Goal: Task Accomplishment & Management: Manage account settings

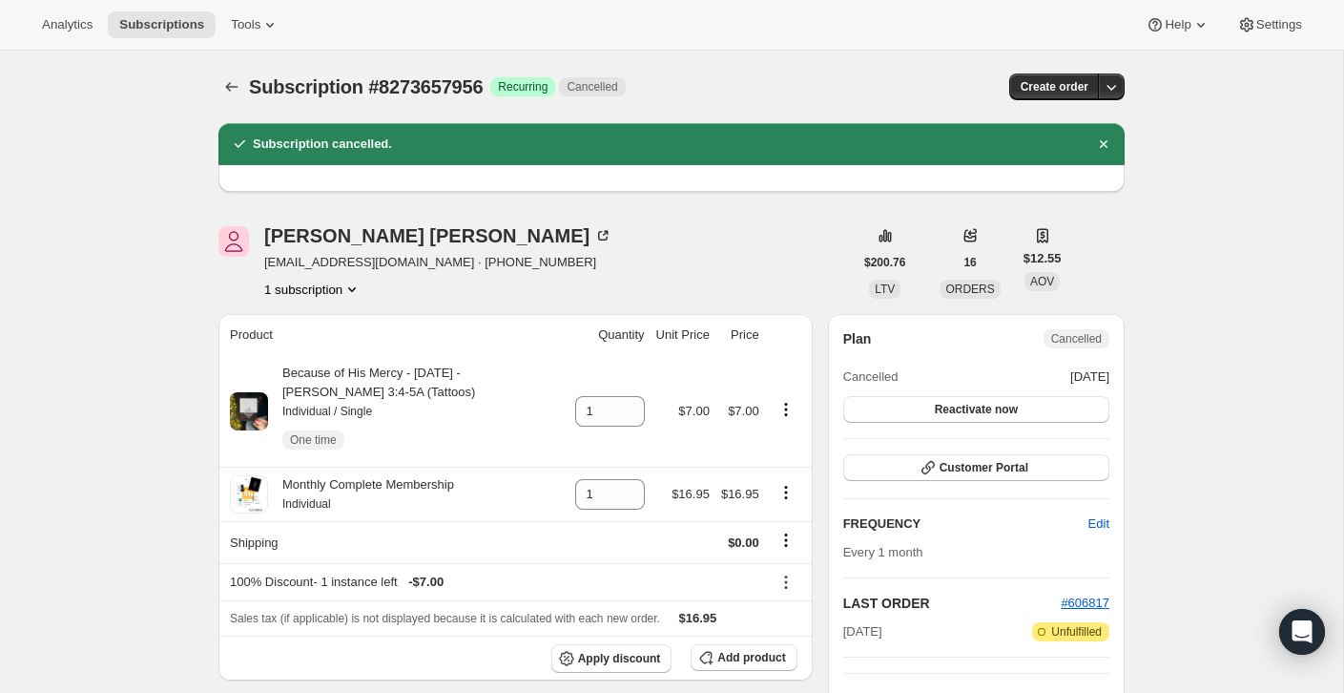
click at [479, 318] on th "Product" at bounding box center [393, 335] width 351 height 42
click at [228, 87] on icon "Subscriptions" at bounding box center [232, 87] width 12 height 10
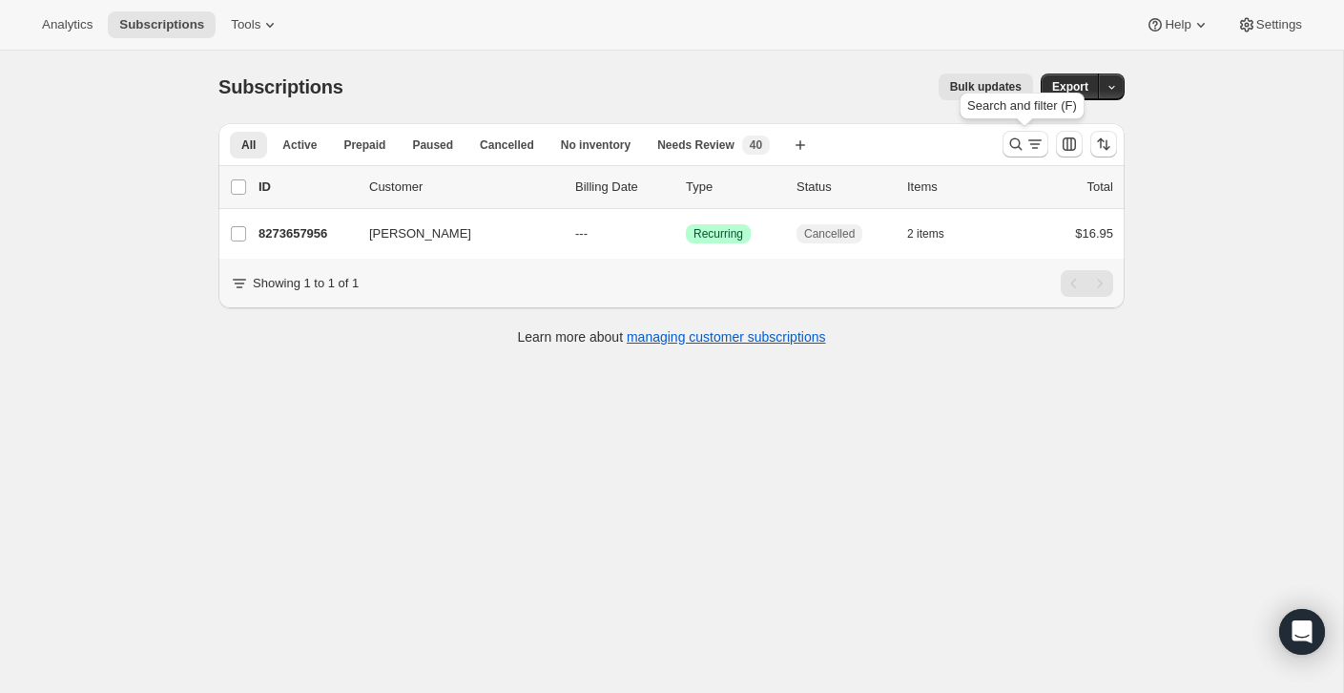
click at [1014, 118] on div "Search and filter (F)" at bounding box center [1022, 110] width 133 height 42
click at [1020, 145] on icon "Search and filter results" at bounding box center [1015, 144] width 19 height 19
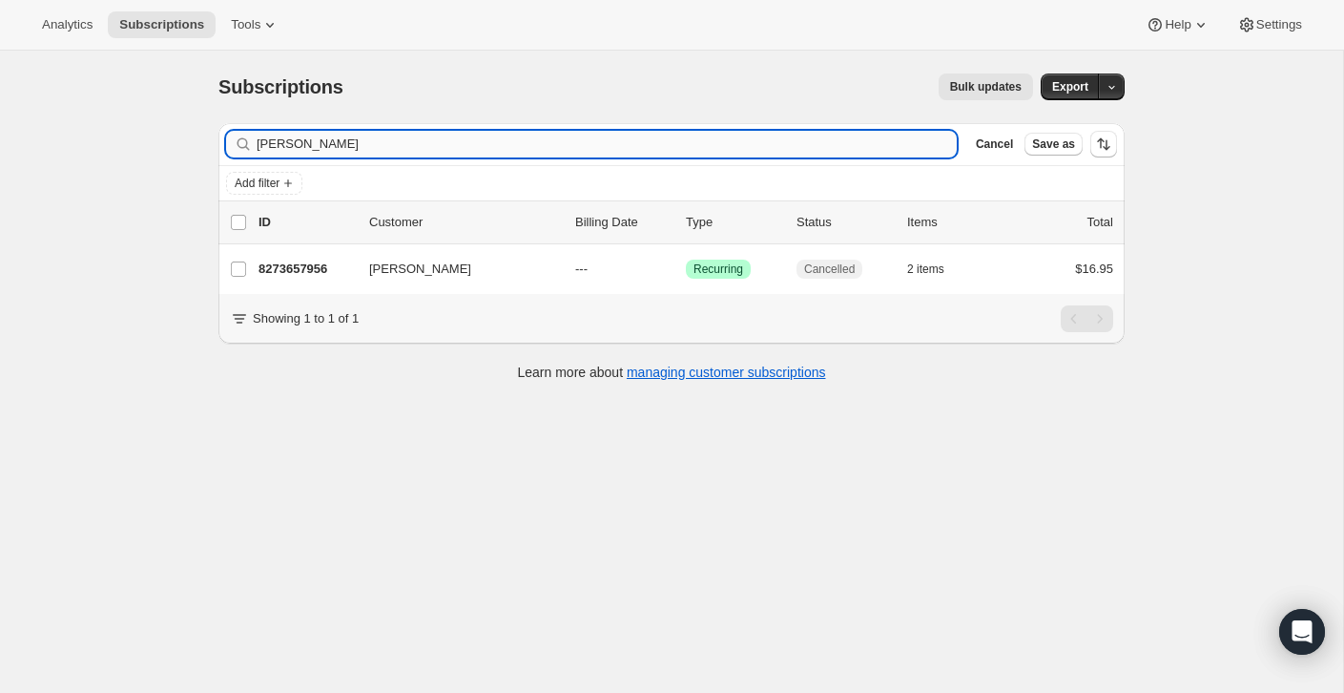
click at [847, 142] on input "[PERSON_NAME]" at bounding box center [607, 144] width 700 height 27
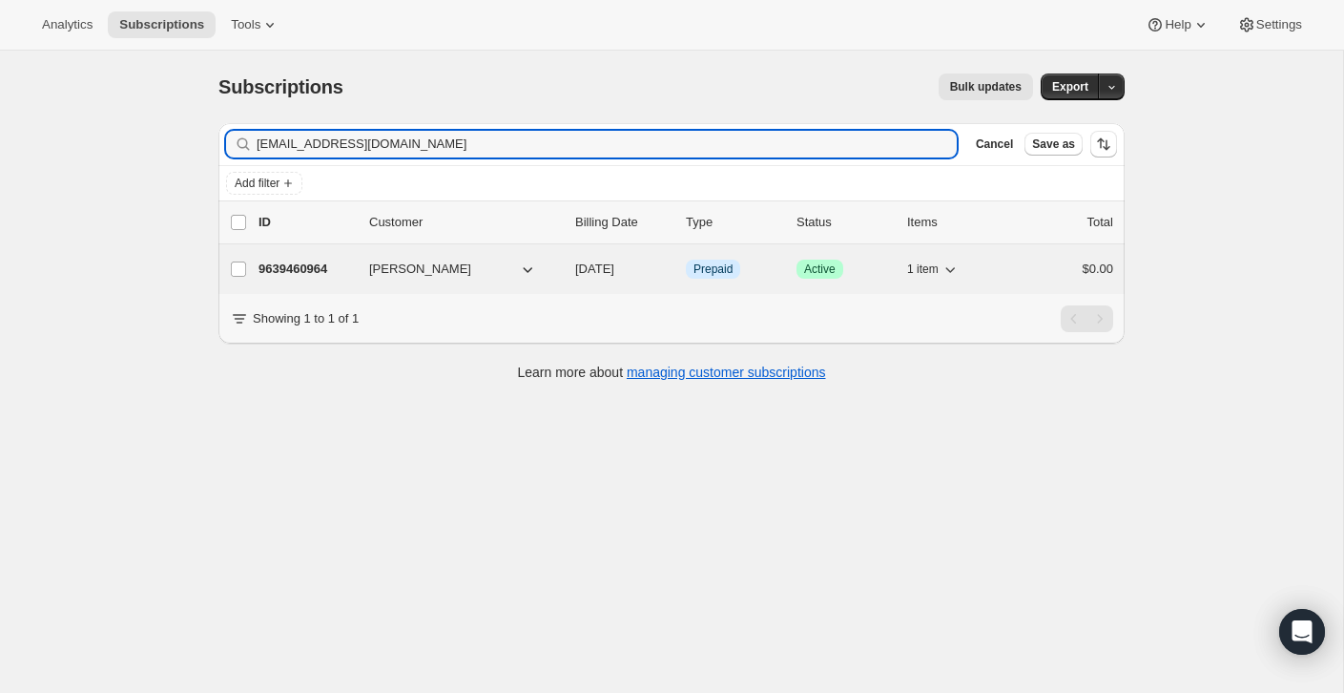
type input "[EMAIL_ADDRESS][DOMAIN_NAME]"
click at [1034, 274] on div "$0.00" at bounding box center [1065, 268] width 95 height 19
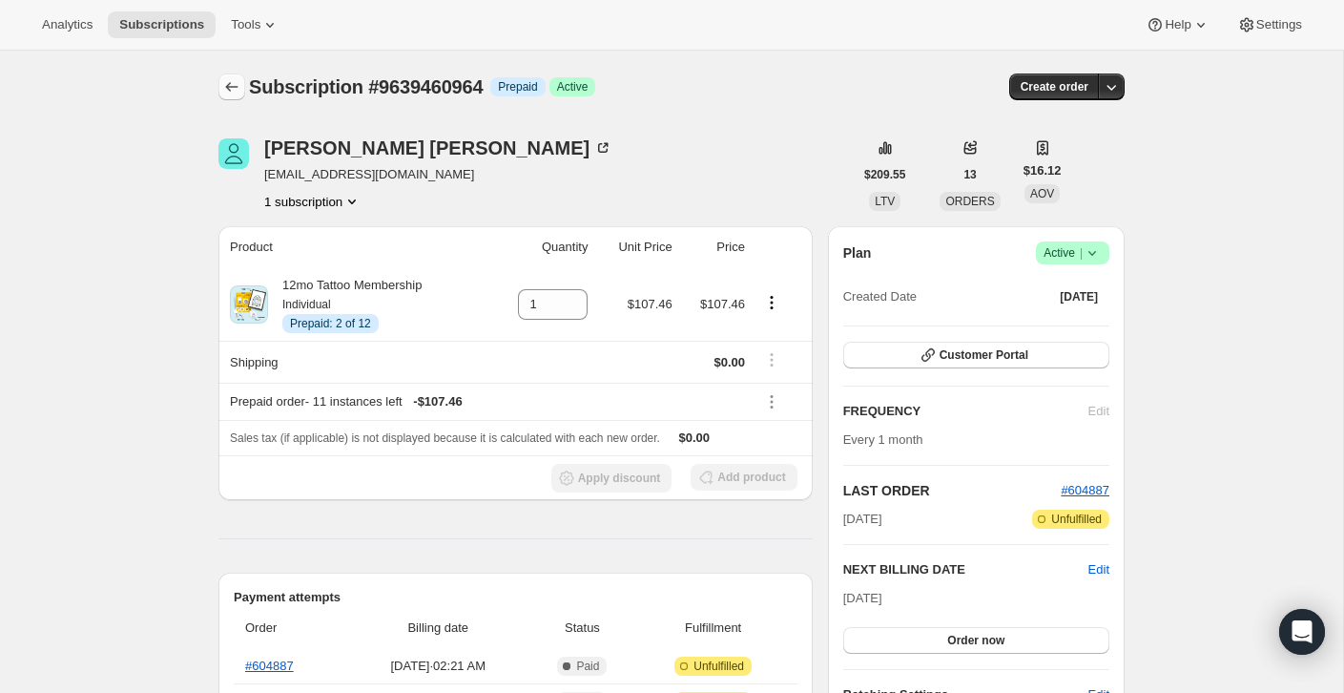
click at [234, 98] on button "Subscriptions" at bounding box center [231, 86] width 27 height 27
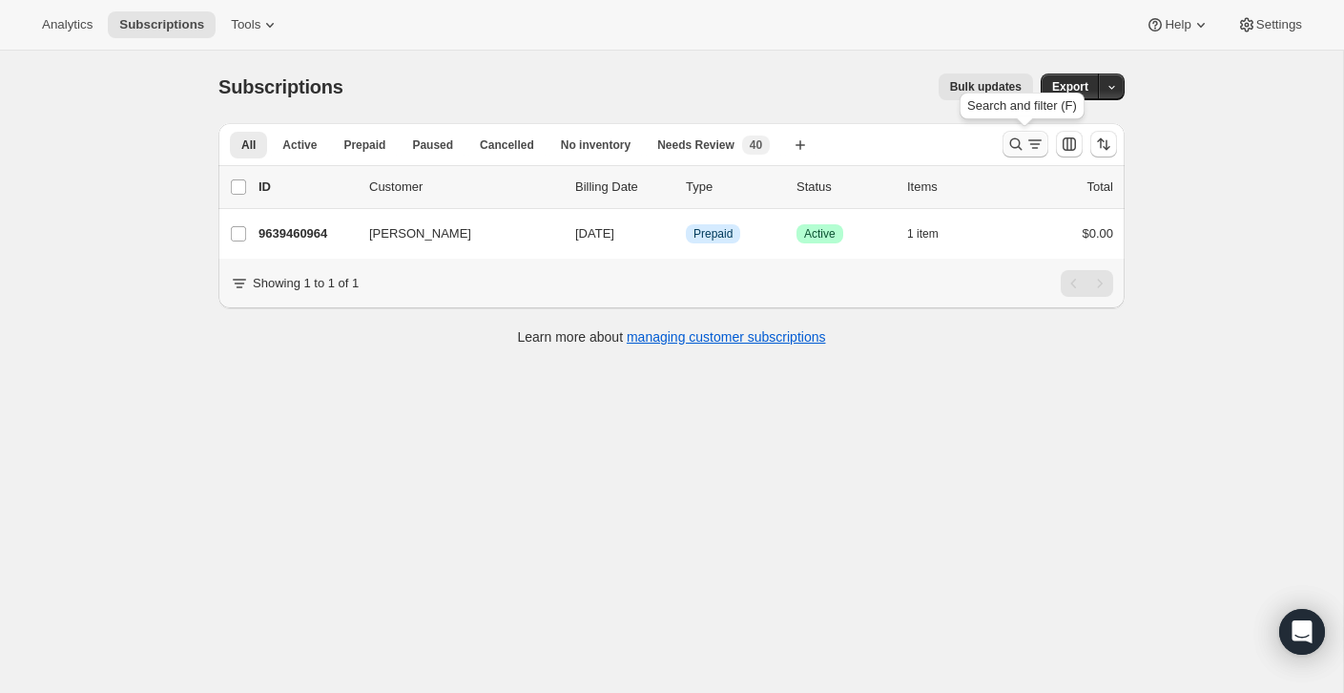
click at [1007, 150] on icon "Search and filter results" at bounding box center [1015, 144] width 19 height 19
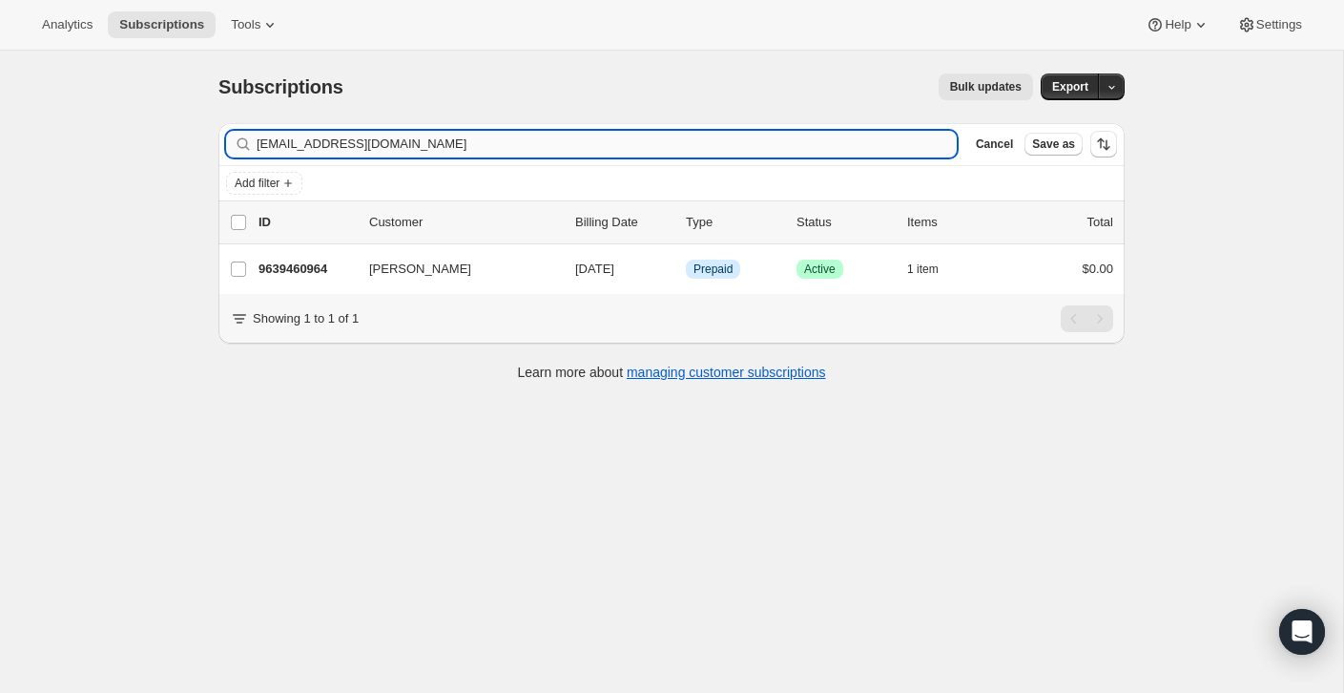
click at [876, 142] on input "[EMAIL_ADDRESS][DOMAIN_NAME]" at bounding box center [607, 144] width 700 height 27
click at [876, 136] on input "[EMAIL_ADDRESS][DOMAIN_NAME]" at bounding box center [607, 144] width 700 height 27
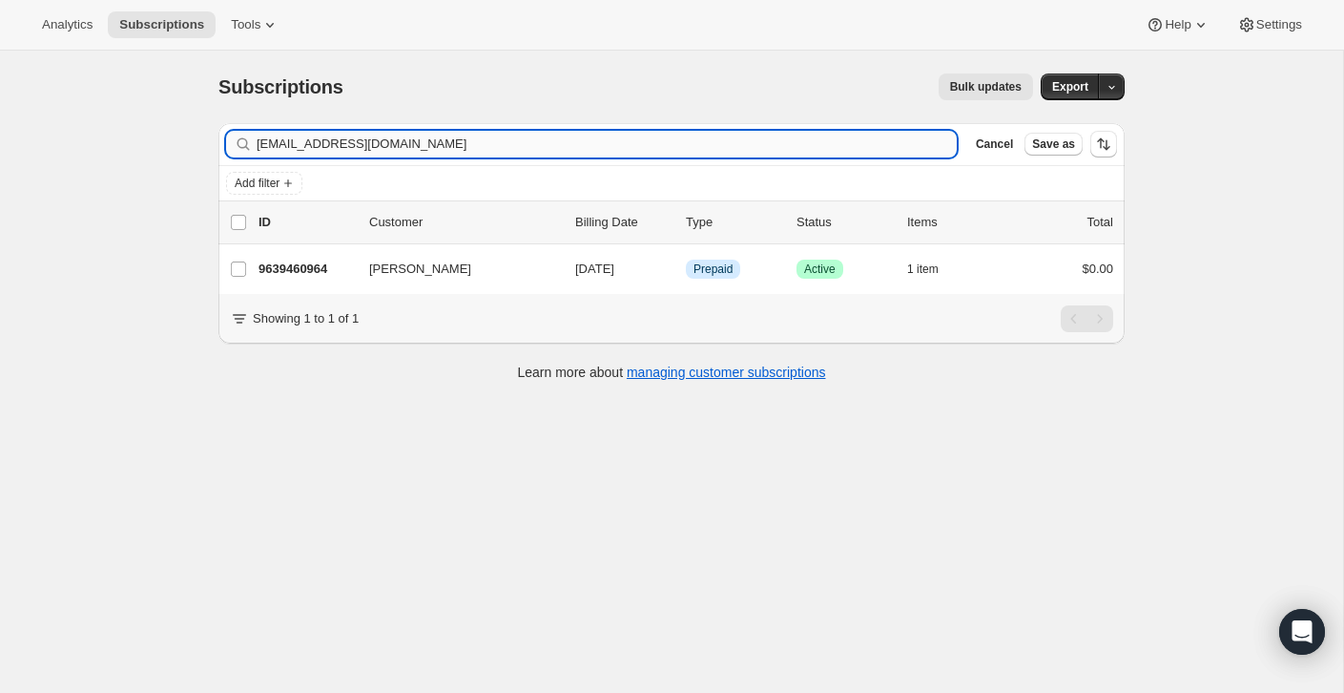
click at [876, 136] on input "[EMAIL_ADDRESS][DOMAIN_NAME]" at bounding box center [607, 144] width 700 height 27
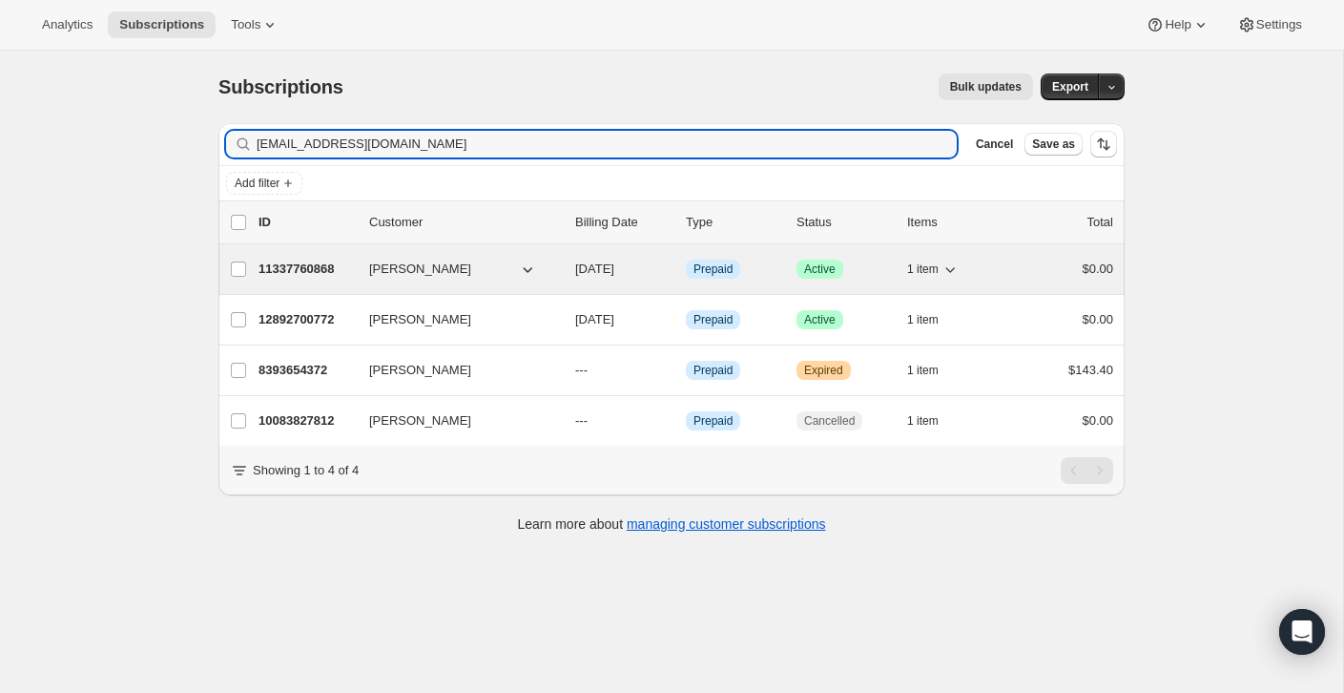
type input "[EMAIL_ADDRESS][DOMAIN_NAME]"
click at [1034, 268] on div "$0.00" at bounding box center [1065, 268] width 95 height 19
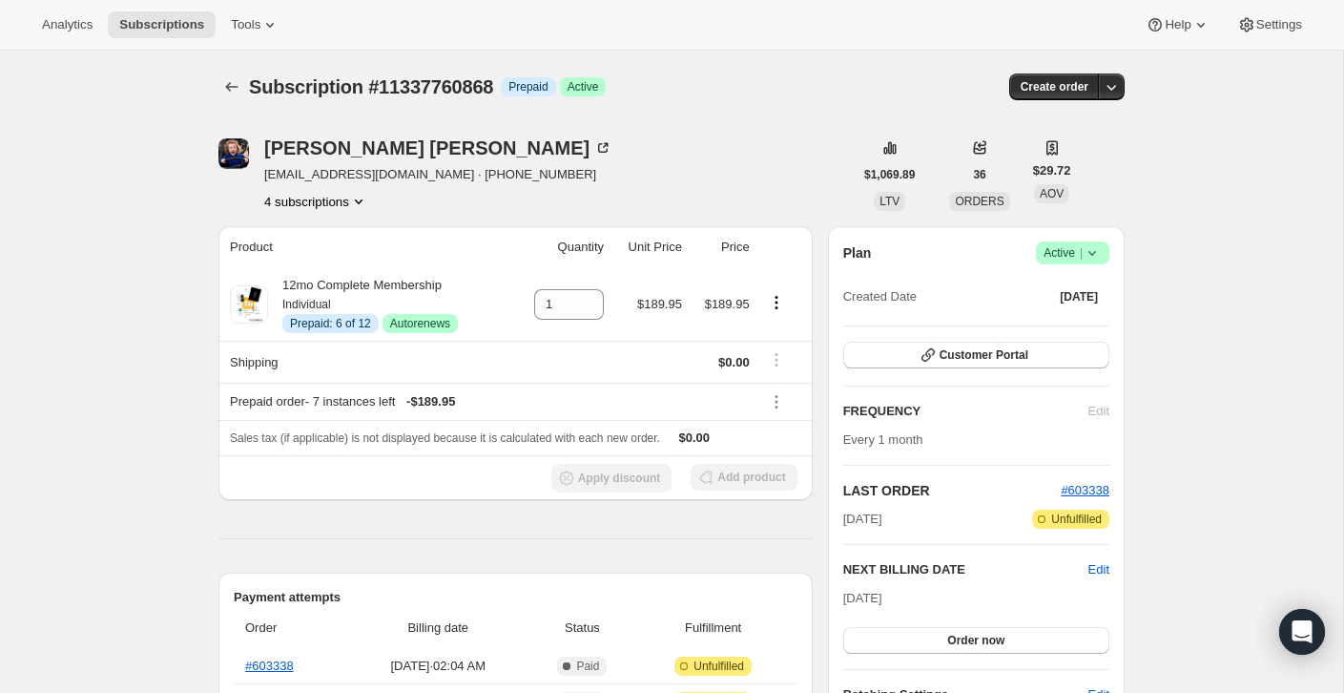
click at [224, 108] on div "Subscription #11337760868. This page is ready Subscription #11337760868 Info Pr…" at bounding box center [671, 87] width 906 height 73
click at [231, 92] on icon "Subscriptions" at bounding box center [231, 86] width 19 height 19
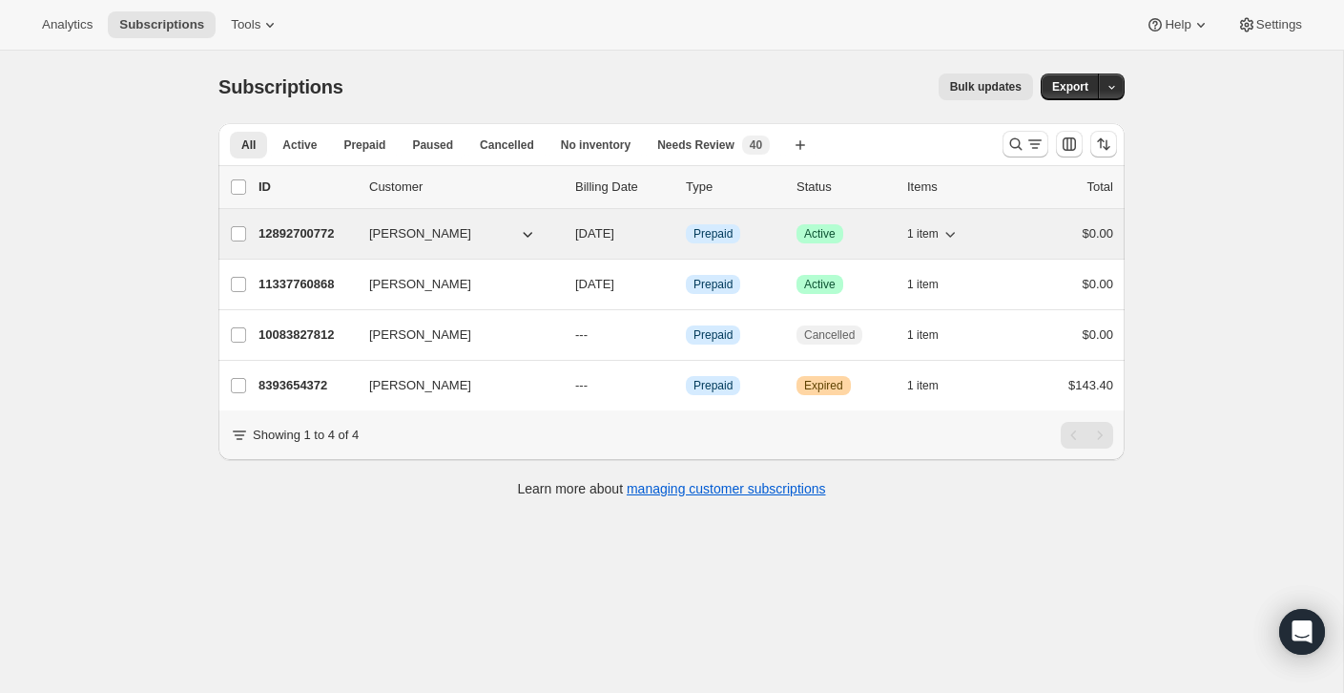
click at [991, 221] on div "1 item" at bounding box center [954, 233] width 95 height 27
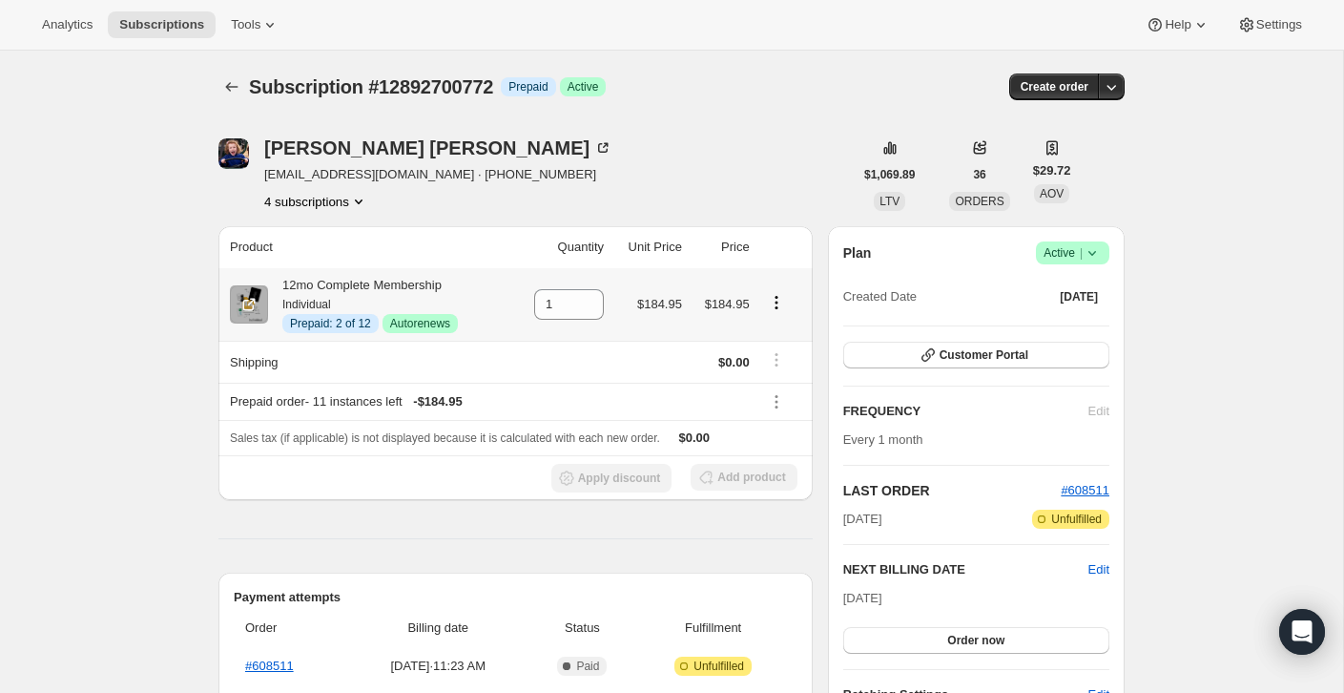
click at [778, 300] on icon "Product actions" at bounding box center [776, 302] width 19 height 19
click at [779, 343] on span "Disable Autorenew" at bounding box center [774, 339] width 103 height 14
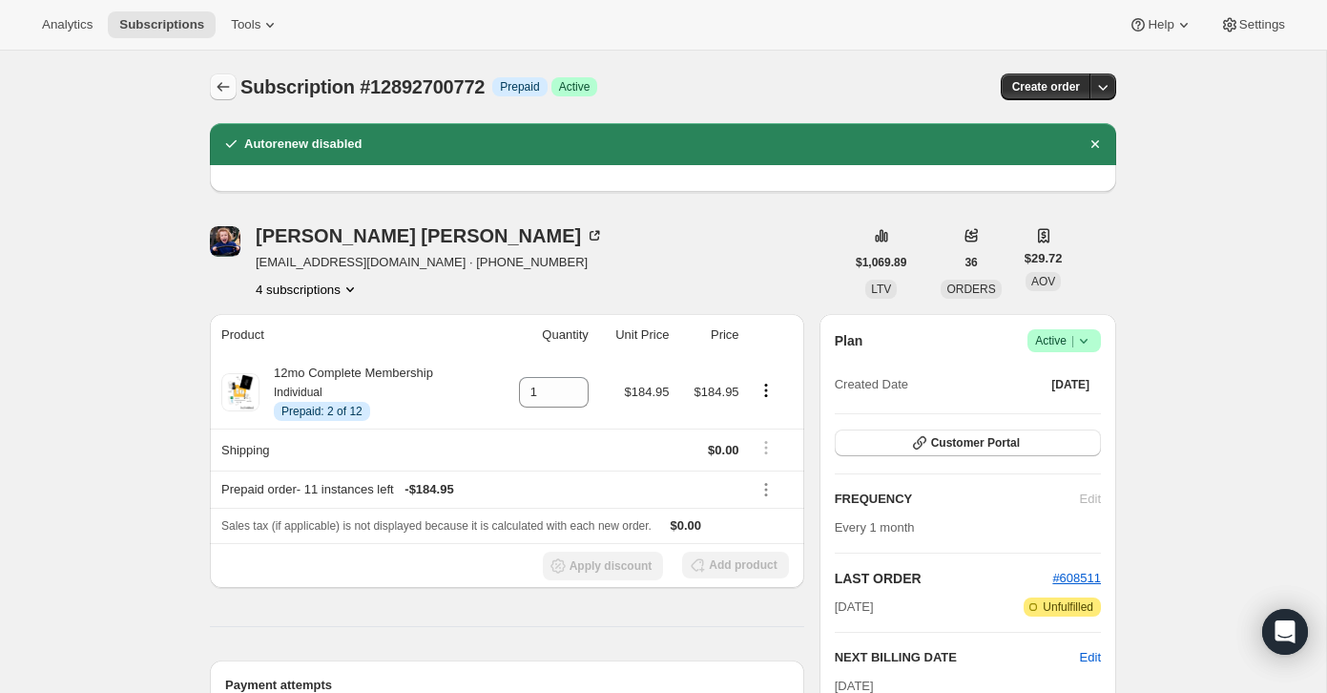
click at [225, 86] on icon "Subscriptions" at bounding box center [223, 86] width 19 height 19
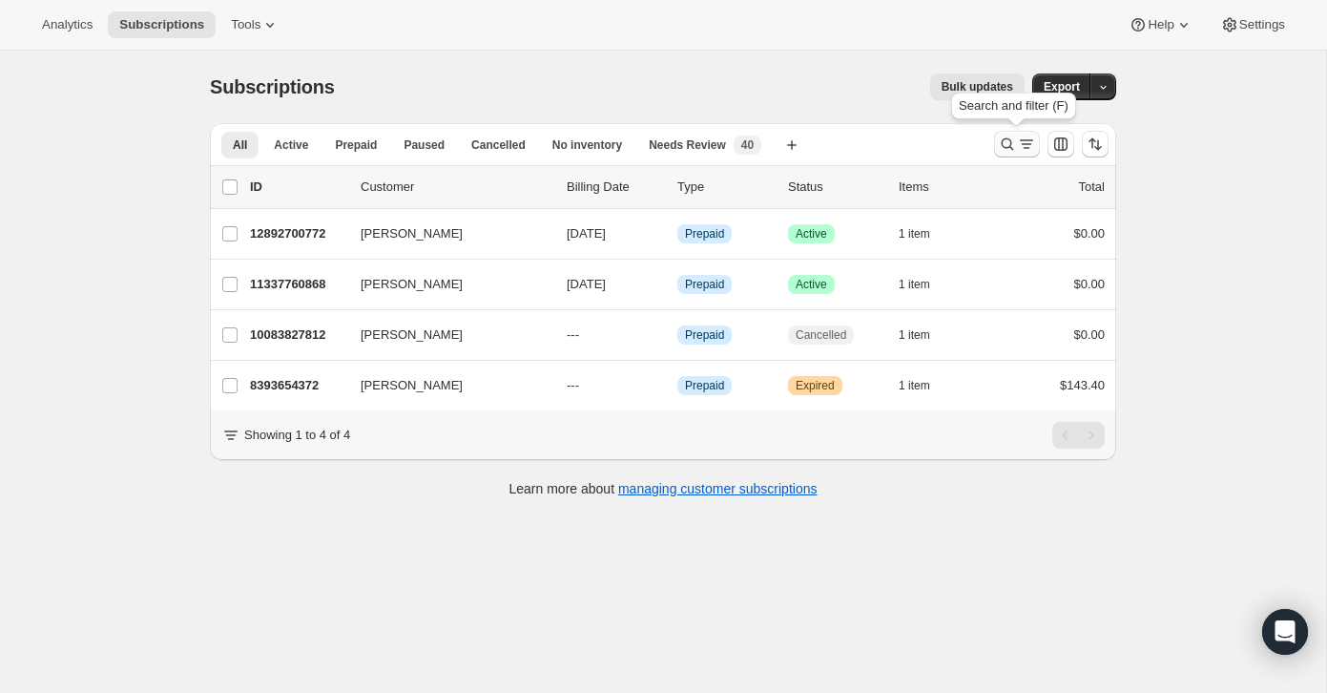
click at [1020, 154] on button "Search and filter results" at bounding box center [1017, 144] width 46 height 27
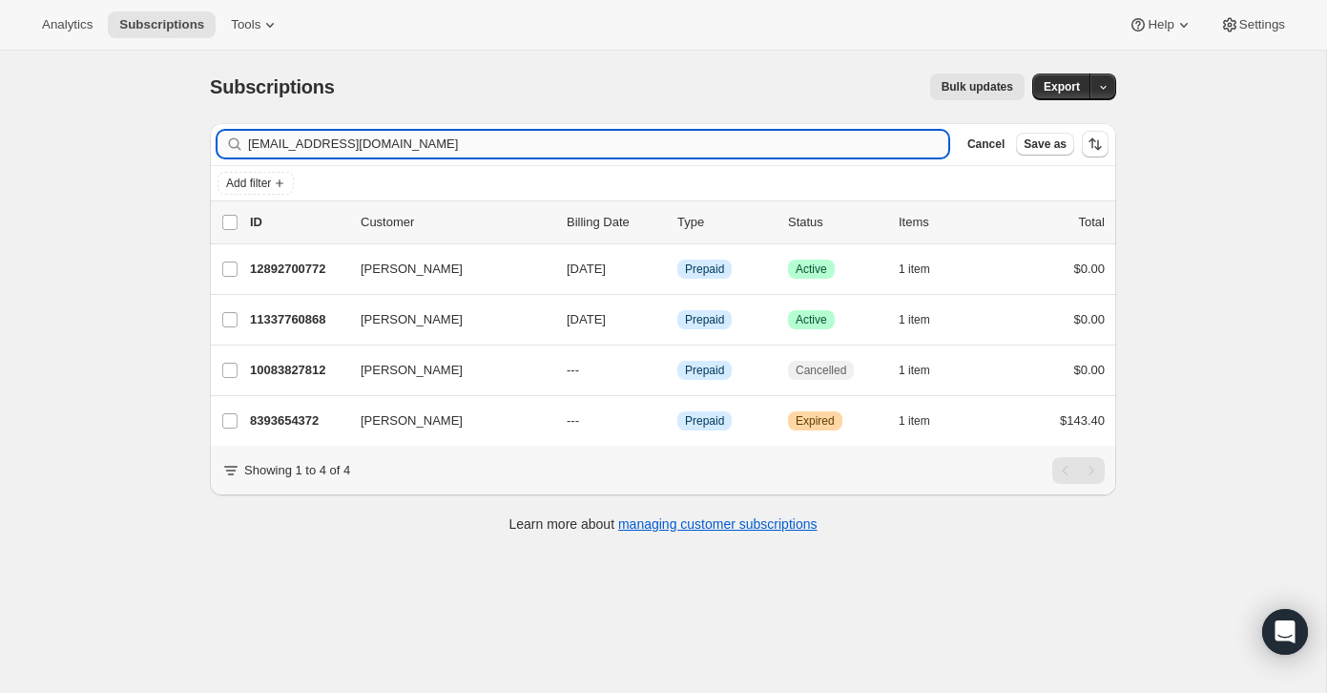
click at [824, 146] on input "[EMAIL_ADDRESS][DOMAIN_NAME]" at bounding box center [598, 144] width 700 height 27
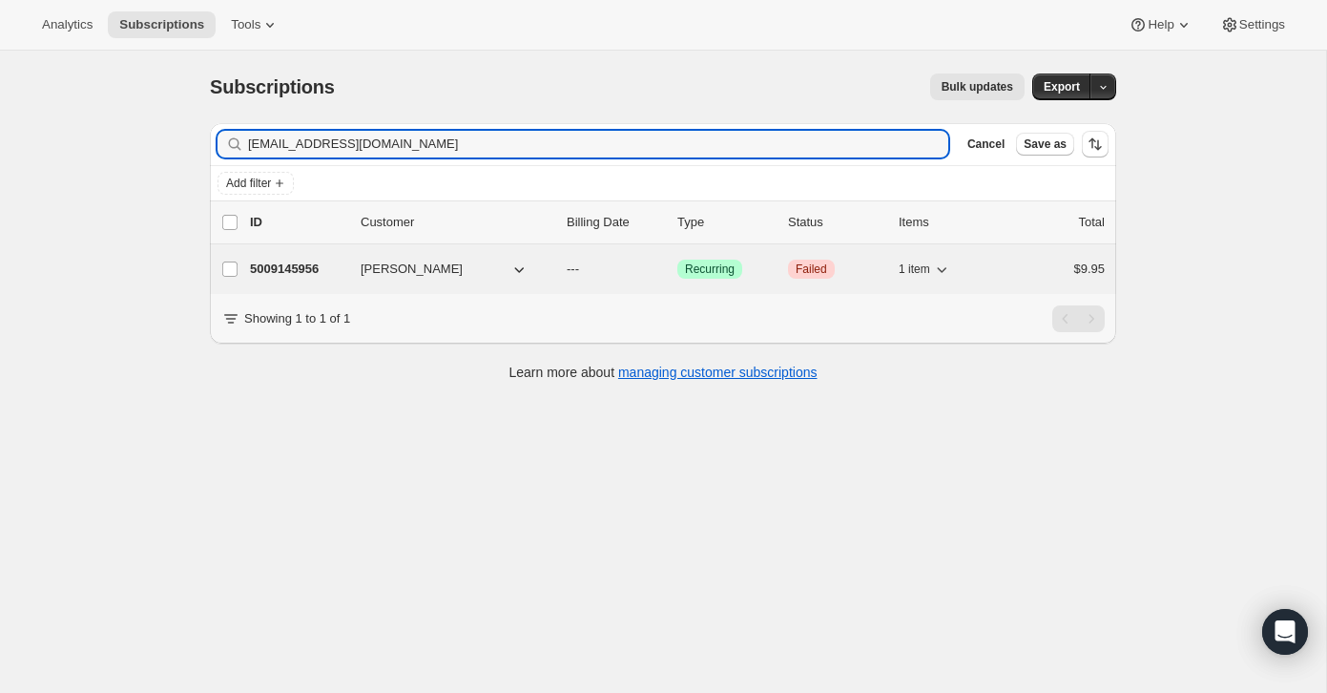
type input "[EMAIL_ADDRESS][DOMAIN_NAME]"
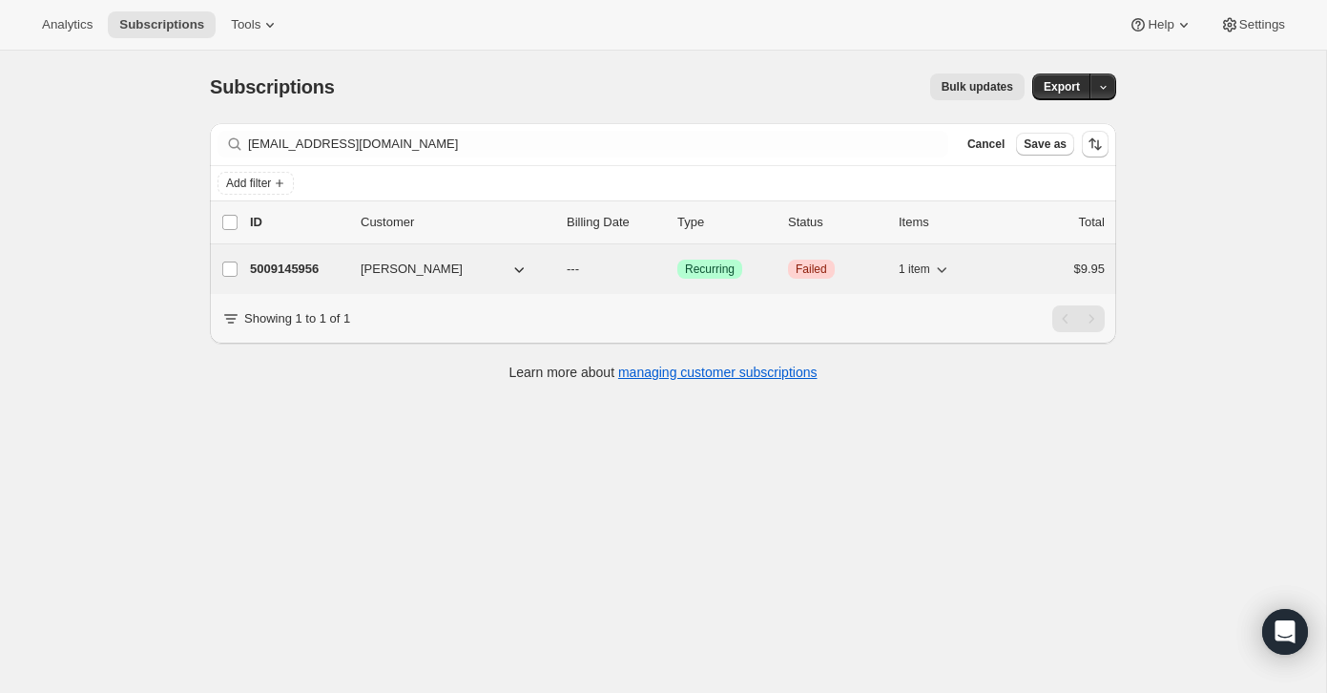
click at [1000, 262] on div "5009145956 [PERSON_NAME] --- Success Recurring Critical Failed 1 item $9.95" at bounding box center [677, 269] width 855 height 27
